Goal: Obtain resource: Download file/media

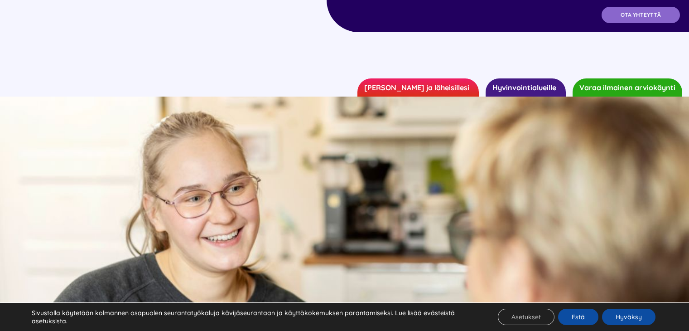
scroll to position [452, 0]
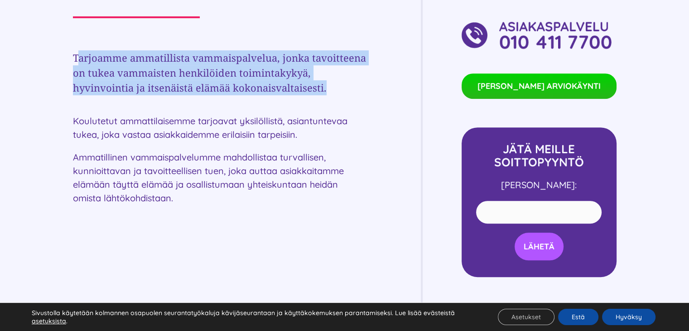
drag, startPoint x: 79, startPoint y: 56, endPoint x: 332, endPoint y: 112, distance: 259.7
click at [332, 112] on div "Palvelu kotiisi AMMATILLINEN VAMMAISPALVELU Tarjoamme ammatillista vammaispalve…" at bounding box center [219, 211] width 293 height 596
click at [383, 102] on div "Palvelu kotiisi AMMATILLINEN VAMMAISPALVELU Tarjoamme ammatillista vammaispalve…" at bounding box center [344, 211] width 543 height 596
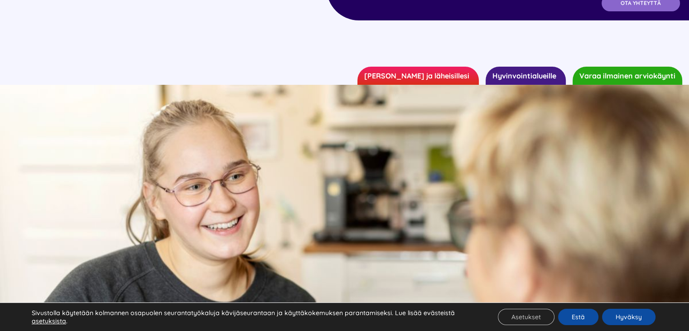
scroll to position [0, 0]
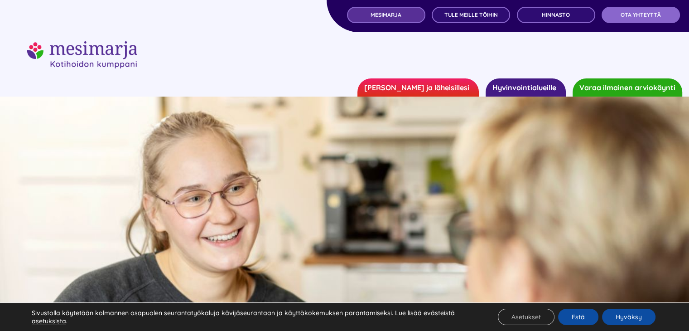
click at [406, 17] on link "MESIMARJA" at bounding box center [386, 15] width 78 height 16
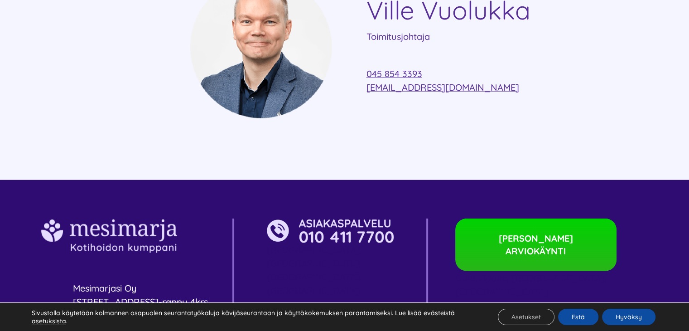
scroll to position [2355, 0]
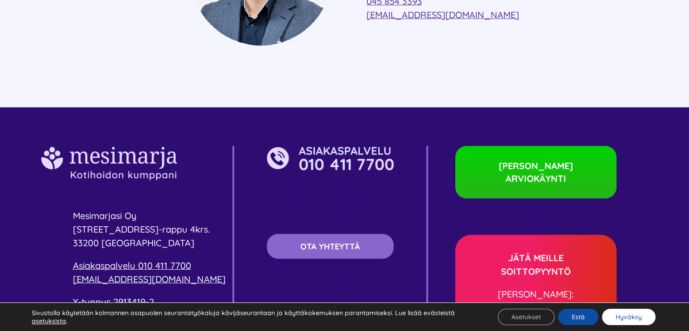
click at [627, 321] on button "Hyväksy" at bounding box center [628, 316] width 53 height 16
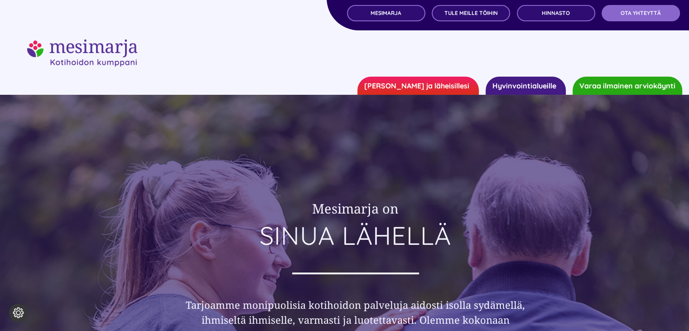
scroll to position [0, 0]
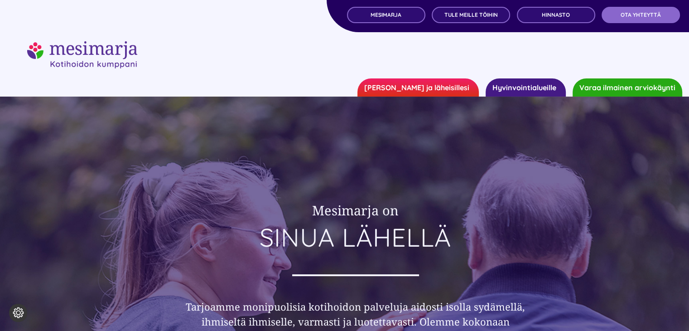
click at [522, 84] on link "Hyvinvointialueille" at bounding box center [525, 87] width 80 height 18
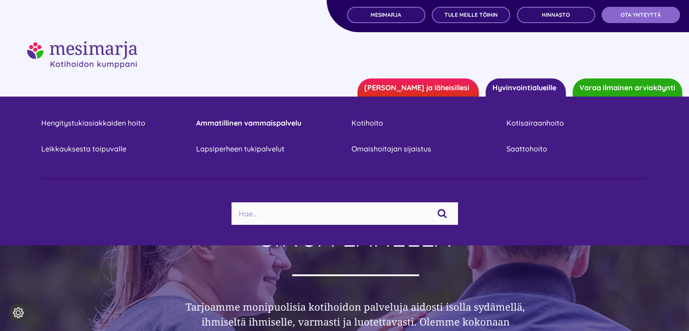
click at [258, 120] on link "Ammatillinen vammaispalvelu" at bounding box center [266, 123] width 141 height 12
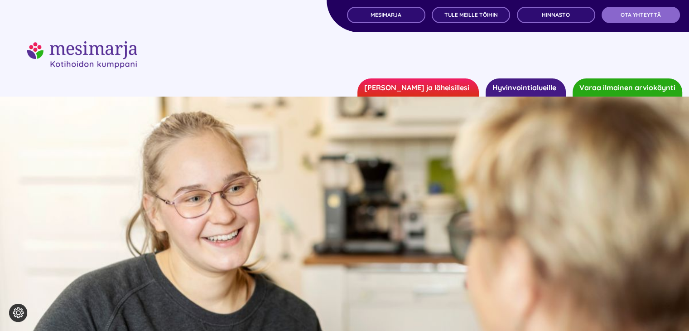
click at [439, 89] on link "[PERSON_NAME] ja läheisillesi" at bounding box center [417, 87] width 121 height 18
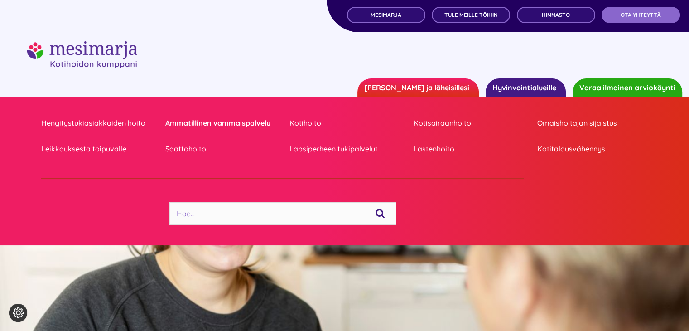
click at [192, 123] on link "Ammatillinen vammaispalvelu" at bounding box center [220, 123] width 110 height 12
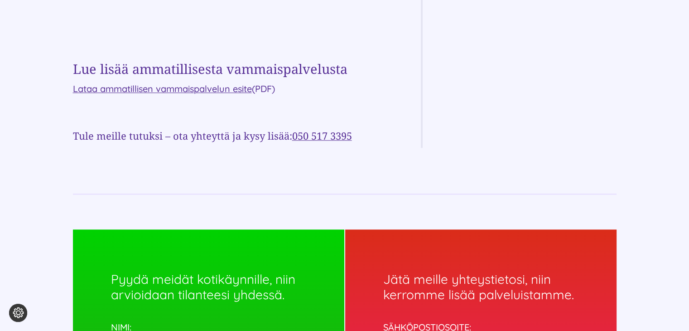
scroll to position [770, 0]
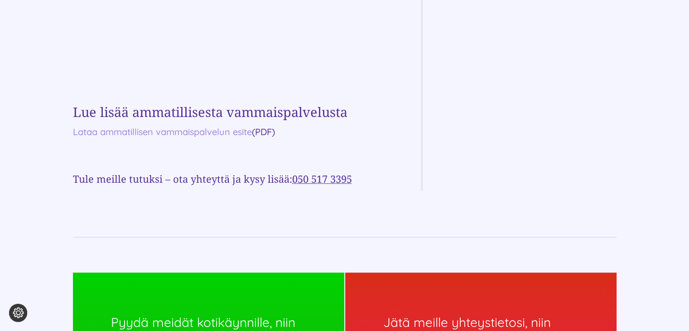
click at [235, 129] on link "Lataa ammatillisen vammaispalvelun esite" at bounding box center [162, 131] width 179 height 11
